Goal: Task Accomplishment & Management: Use online tool/utility

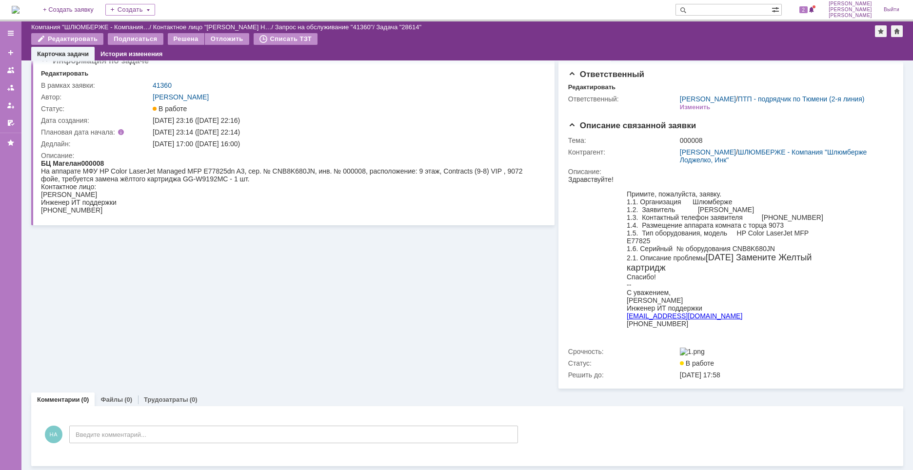
scroll to position [28, 0]
click at [125, 398] on div "(0)" at bounding box center [128, 399] width 8 height 7
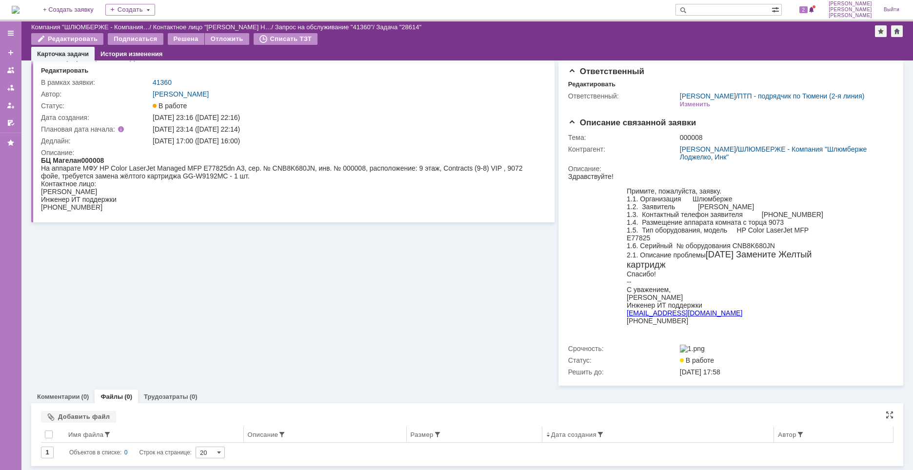
scroll to position [31, 0]
click at [76, 416] on div "Добавить файл" at bounding box center [78, 417] width 75 height 12
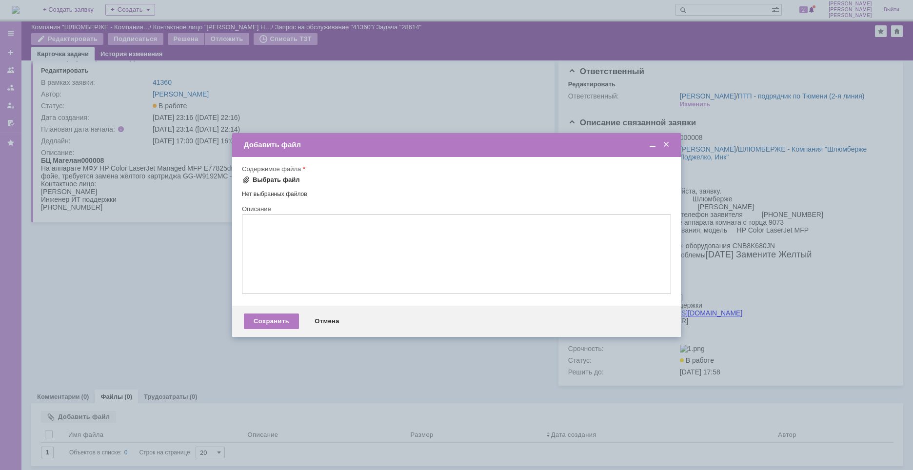
click at [283, 180] on div "Выбрать файл" at bounding box center [276, 180] width 47 height 8
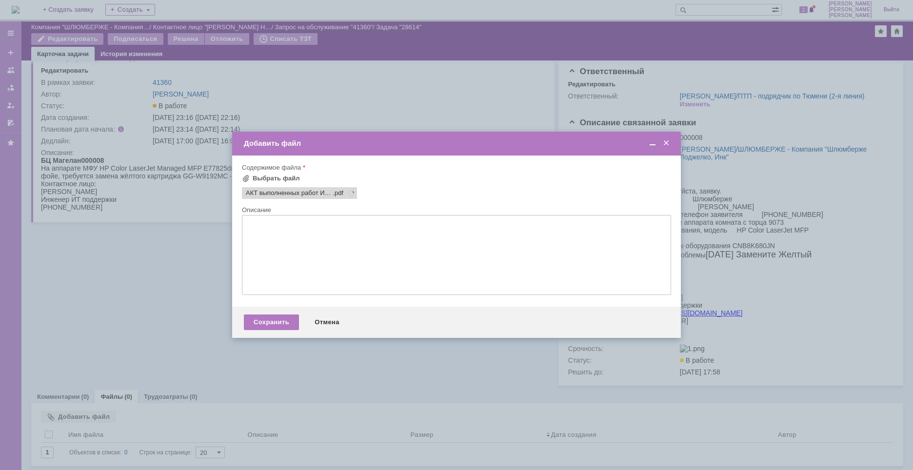
scroll to position [0, 0]
click at [273, 324] on div "Сохранить" at bounding box center [271, 323] width 55 height 16
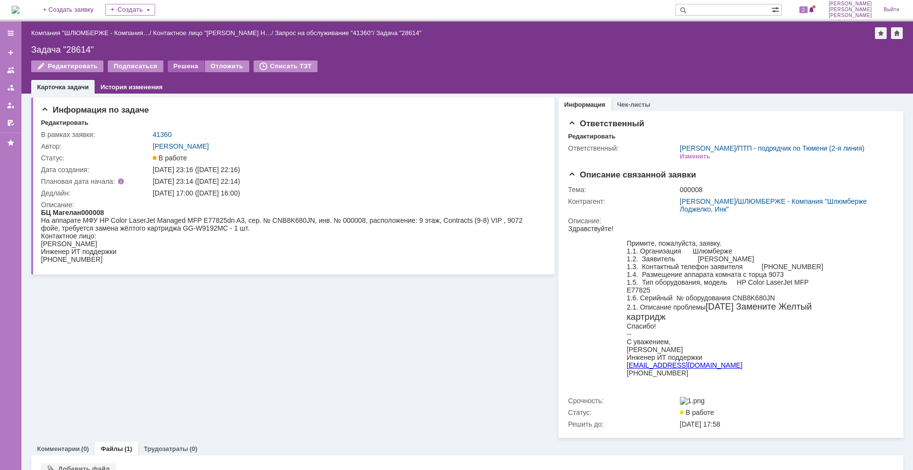
click at [182, 64] on div "Решена" at bounding box center [186, 66] width 37 height 12
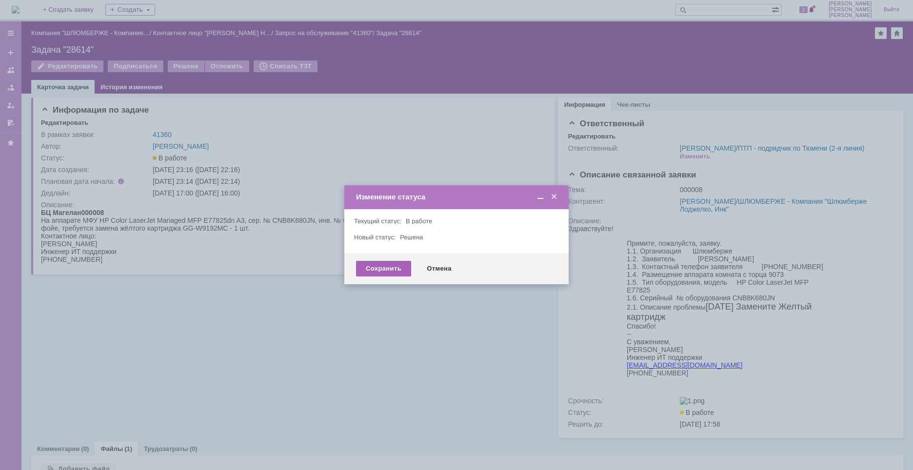
click at [395, 263] on div "Сохранить" at bounding box center [383, 269] width 55 height 16
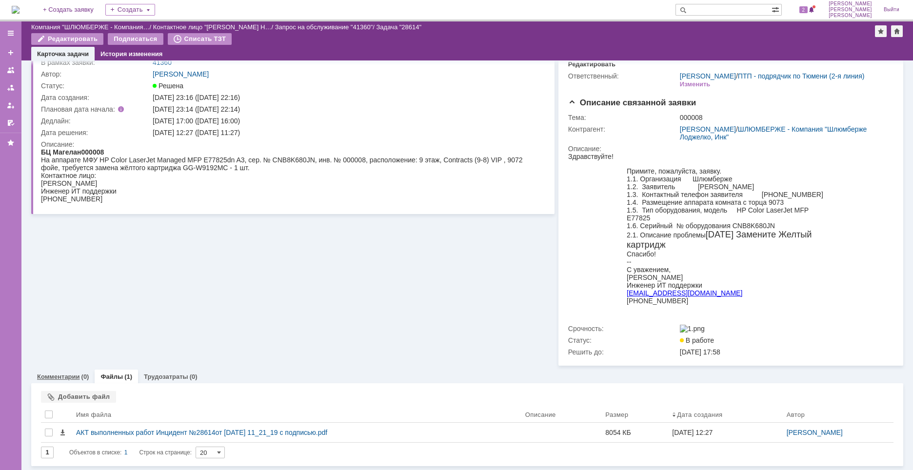
click at [76, 376] on link "Комментарии" at bounding box center [58, 376] width 43 height 7
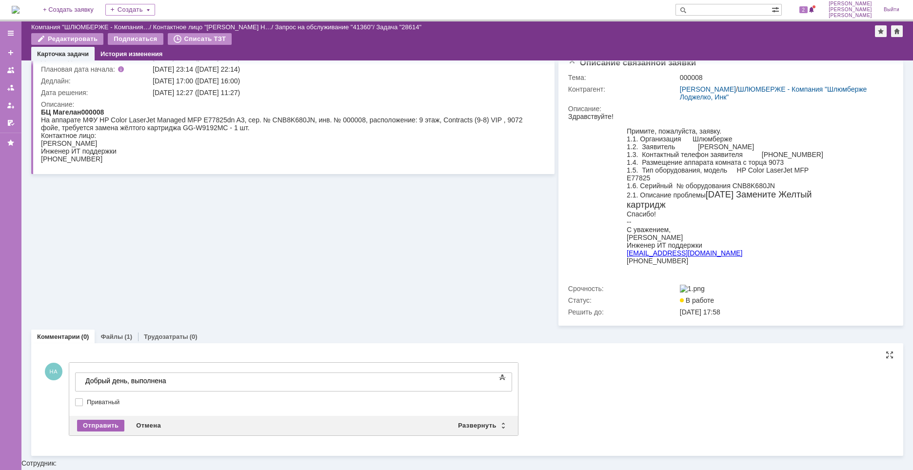
click at [108, 432] on div "Отправить" at bounding box center [100, 426] width 47 height 12
